Goal: Task Accomplishment & Management: Manage account settings

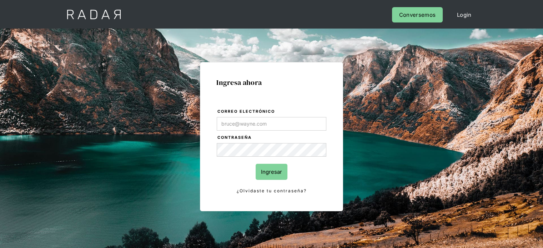
click at [238, 125] on input "Correo electrónico" at bounding box center [272, 124] width 110 height 14
type input "jtolve@bamboopayment.com"
click at [265, 172] on input "Ingresar" at bounding box center [272, 172] width 32 height 16
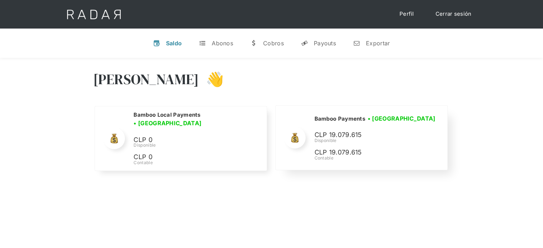
click at [371, 111] on div "Bamboo Payments • Conectada • Desconectada CLP 19.079.615 Disponible CLP 19.079…" at bounding box center [361, 138] width 171 height 64
